Goal: Information Seeking & Learning: Compare options

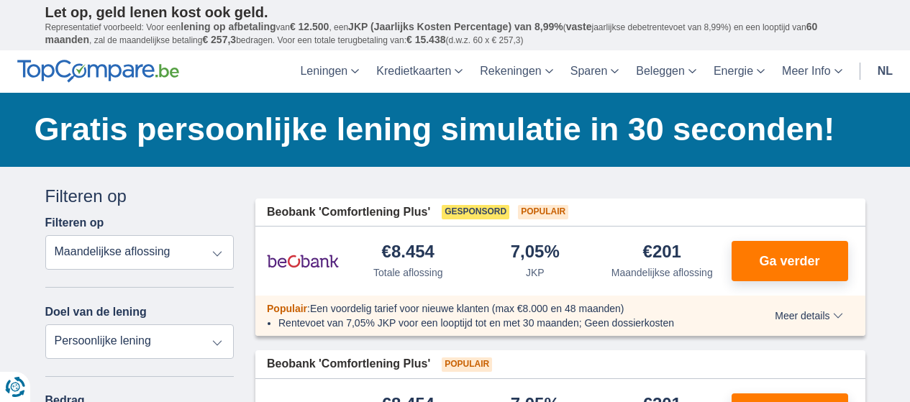
click at [287, 224] on div "Beobank 'Comfortlening Plus' Gesponsord Populair" at bounding box center [560, 213] width 610 height 28
drag, startPoint x: 0, startPoint y: 0, endPoint x: 186, endPoint y: 156, distance: 242.6
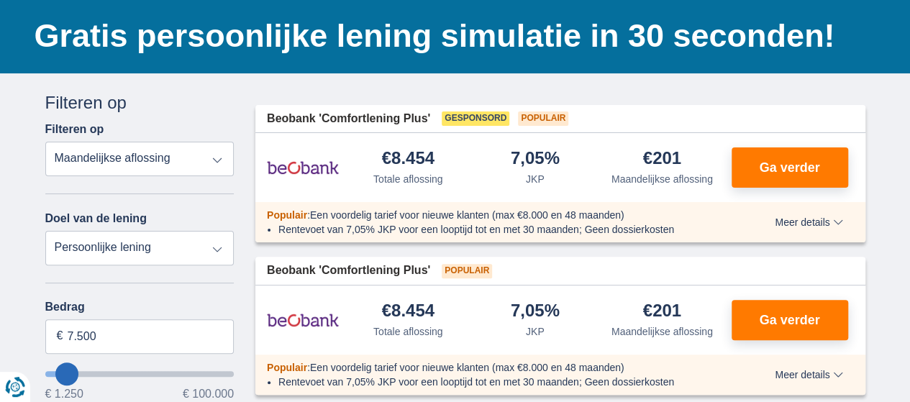
scroll to position [69, 0]
